Goal: Find specific page/section: Find specific page/section

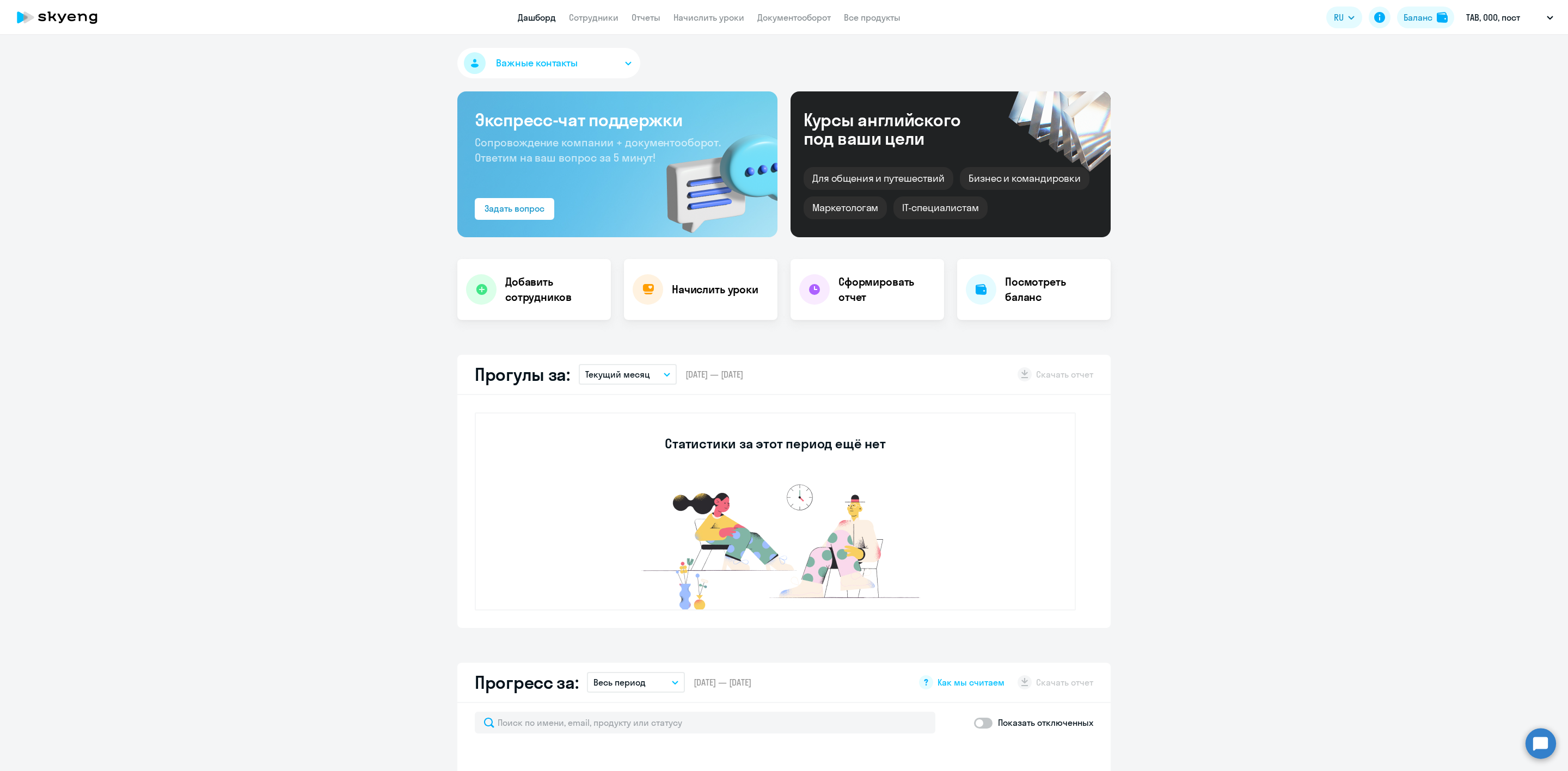
select select "30"
click at [596, 18] on link "Сотрудники" at bounding box center [594, 17] width 50 height 11
select select "30"
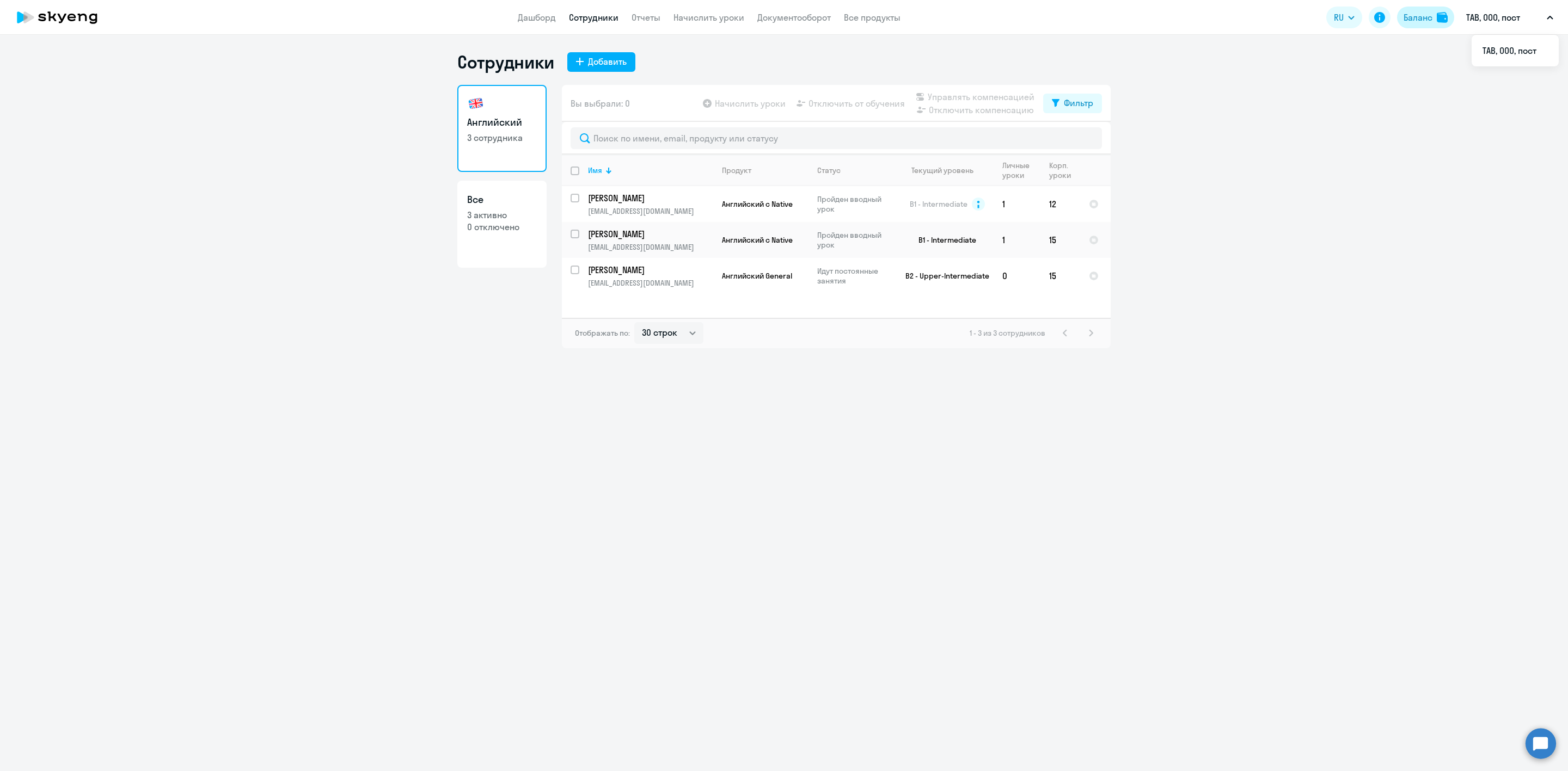
click at [1418, 24] on div "Баланс" at bounding box center [1418, 17] width 29 height 13
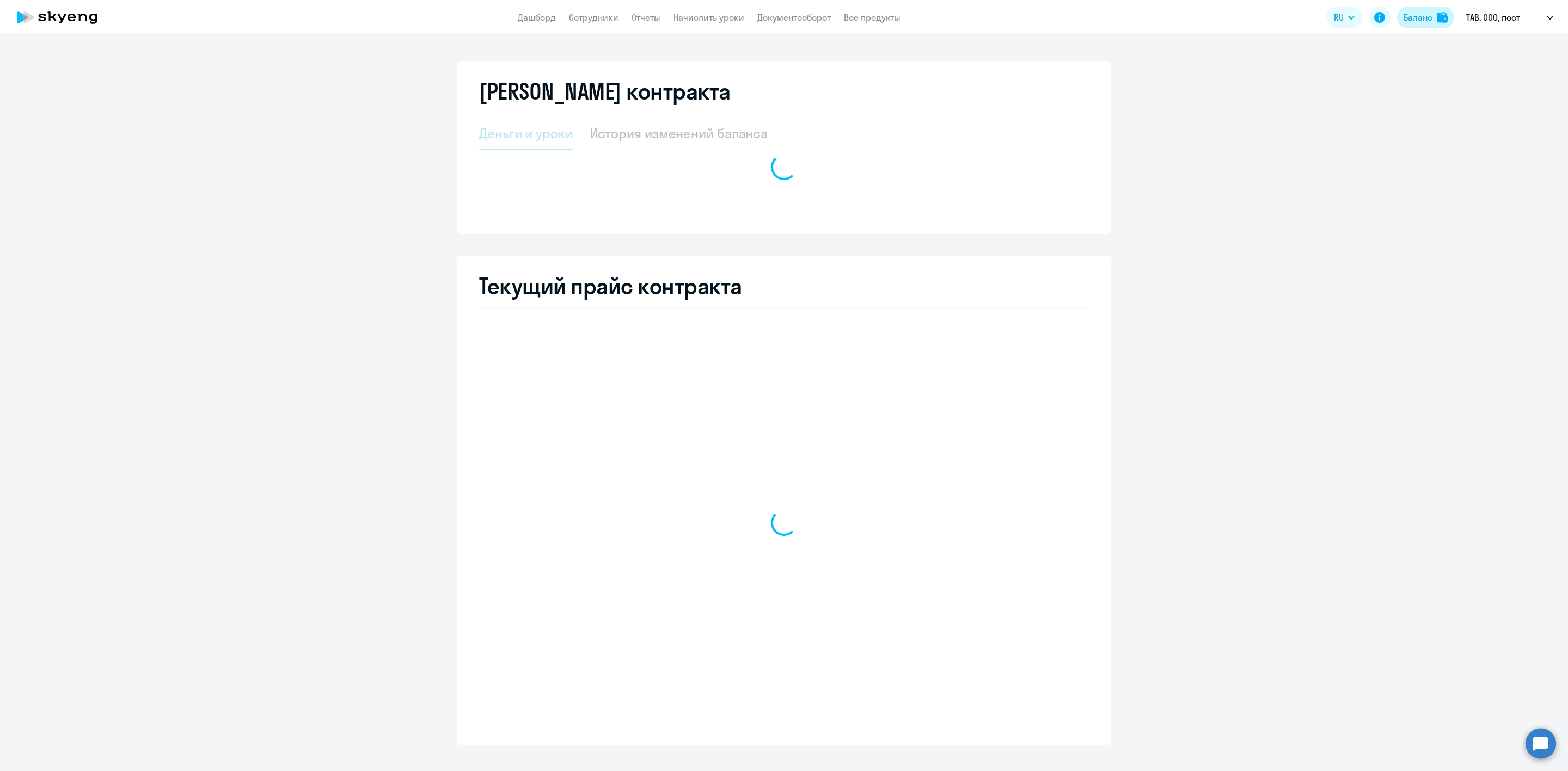
select select "english_adult_not_native_speaker"
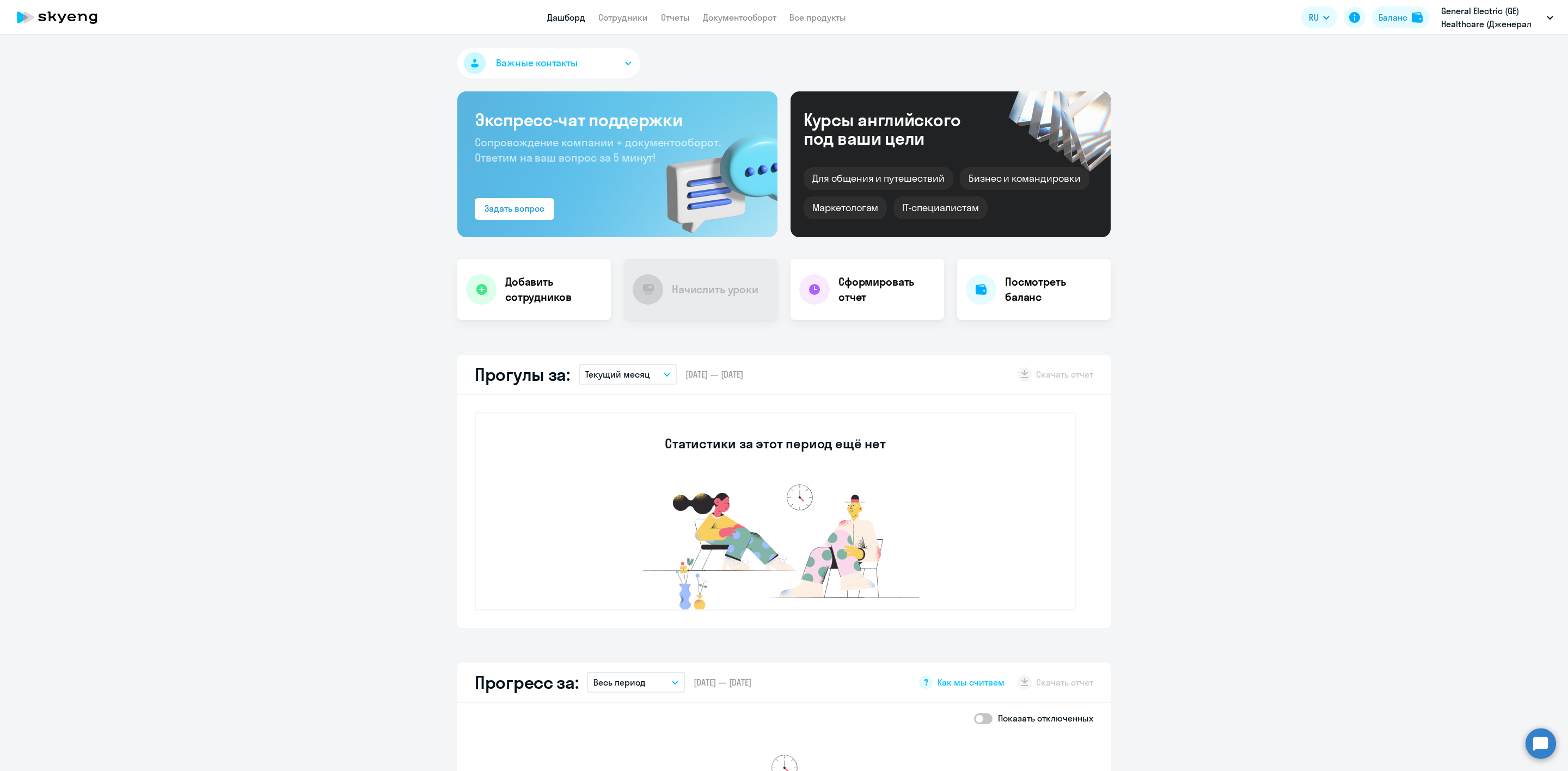
click at [628, 16] on link "Сотрудники" at bounding box center [623, 17] width 50 height 11
select select "30"
